Goal: Transaction & Acquisition: Purchase product/service

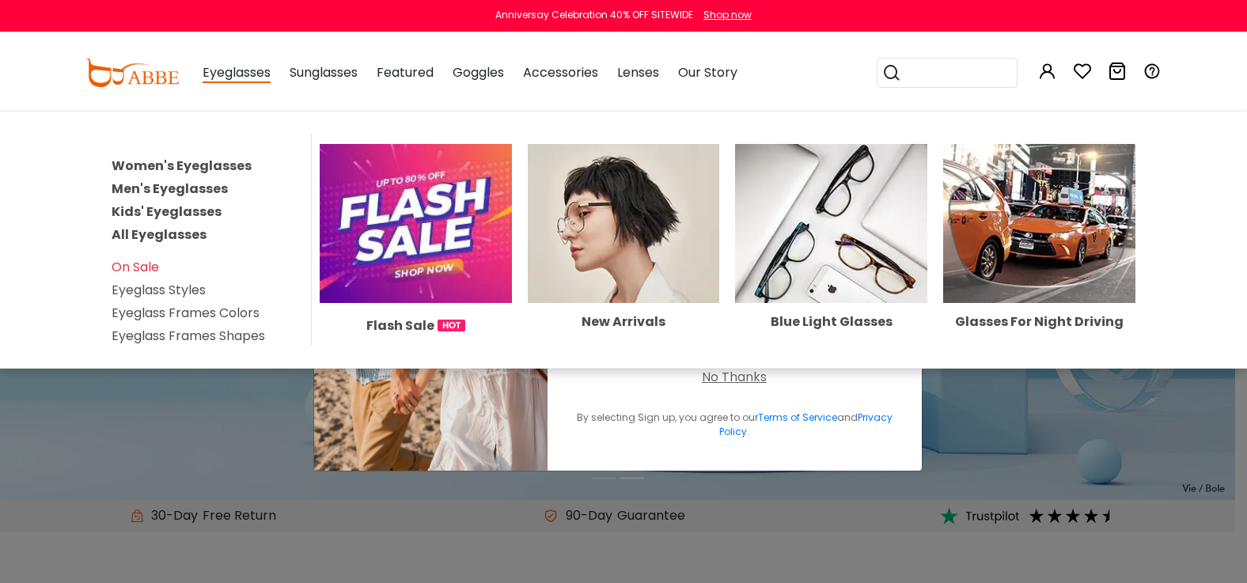
click at [391, 214] on img at bounding box center [416, 223] width 192 height 158
click at [391, 214] on img at bounding box center [430, 292] width 233 height 358
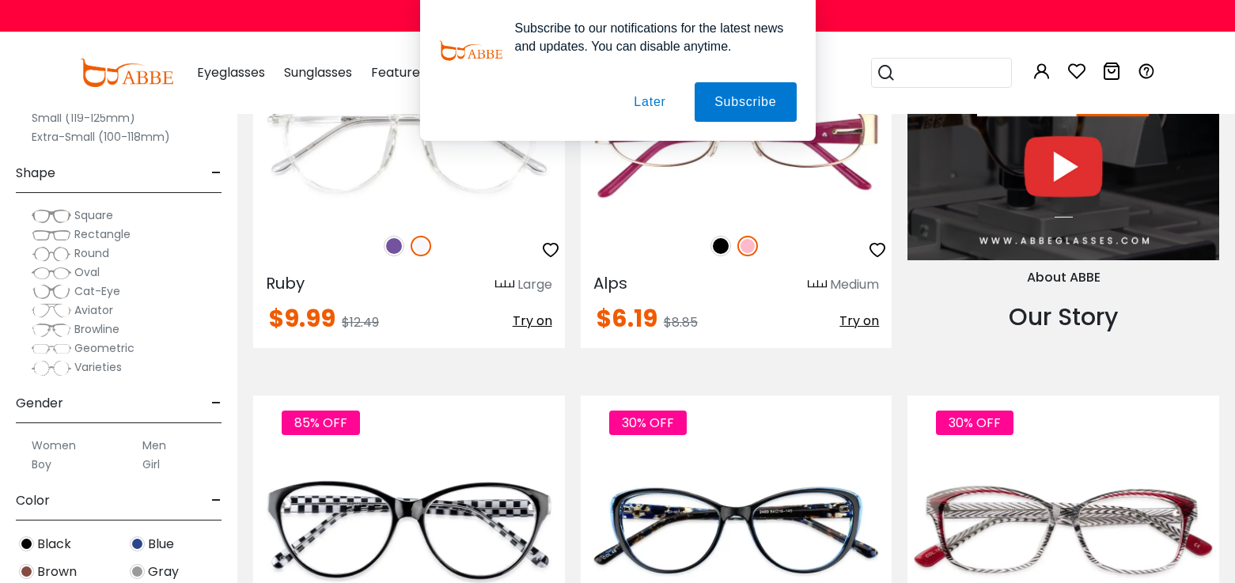
scroll to position [1978, 0]
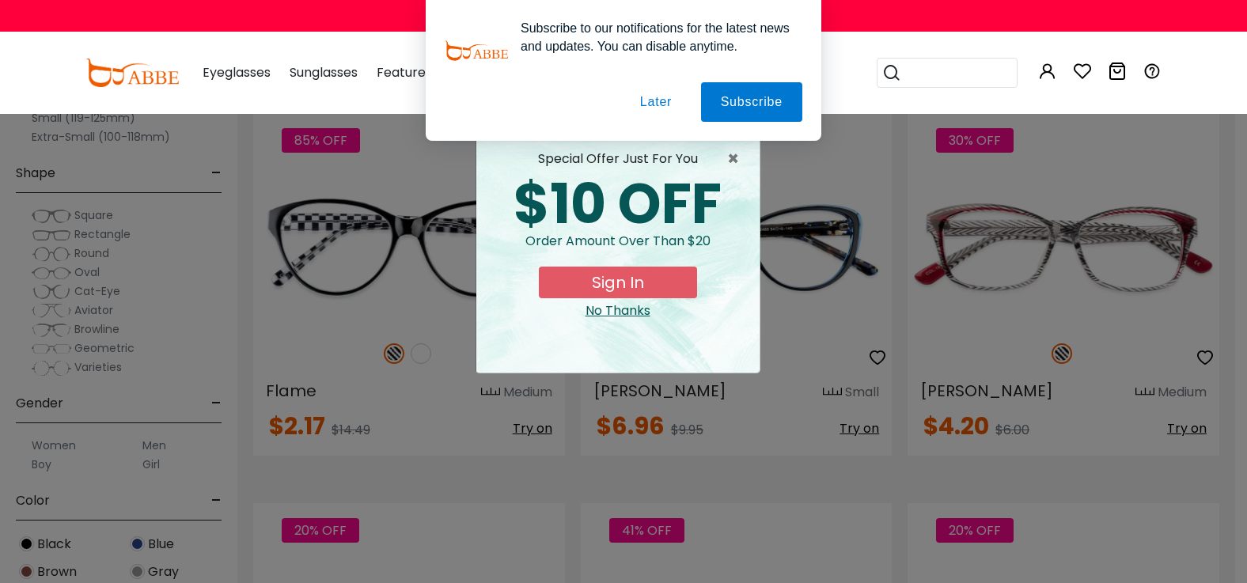
click at [649, 97] on button "Later" at bounding box center [655, 102] width 71 height 40
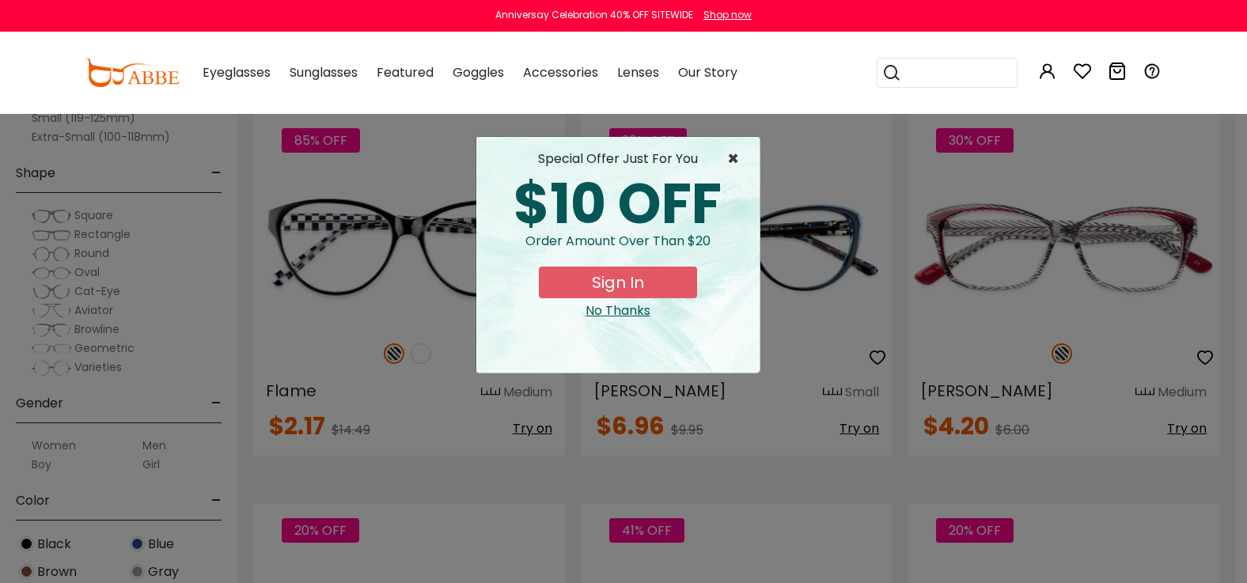
click at [731, 160] on span "×" at bounding box center [737, 159] width 20 height 19
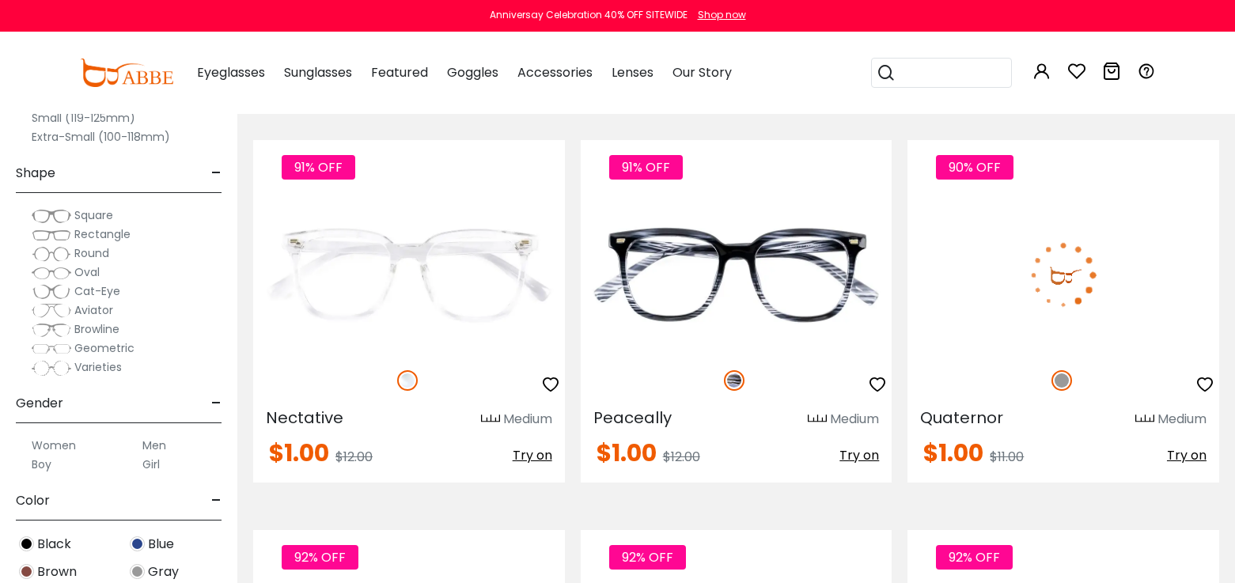
scroll to position [6251, 0]
